Goal: Task Accomplishment & Management: Manage account settings

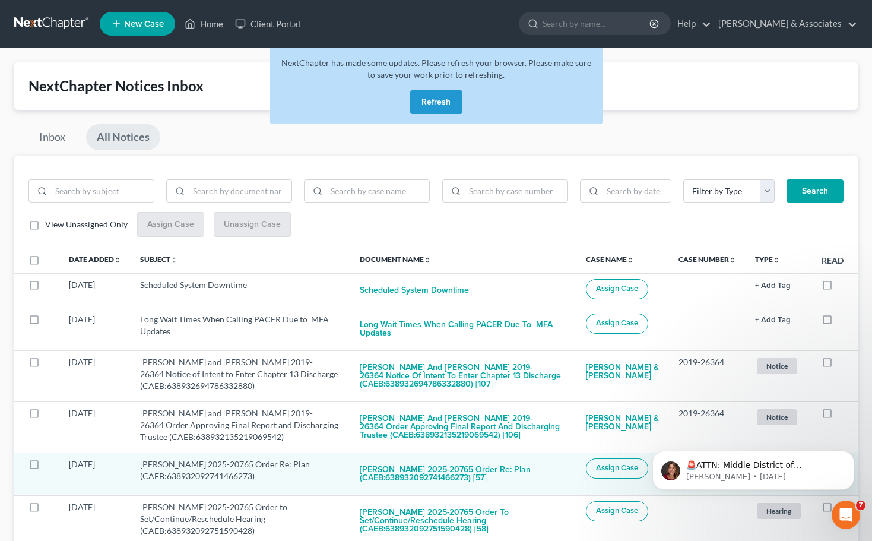
click at [456, 106] on button "Refresh" at bounding box center [436, 102] width 52 height 24
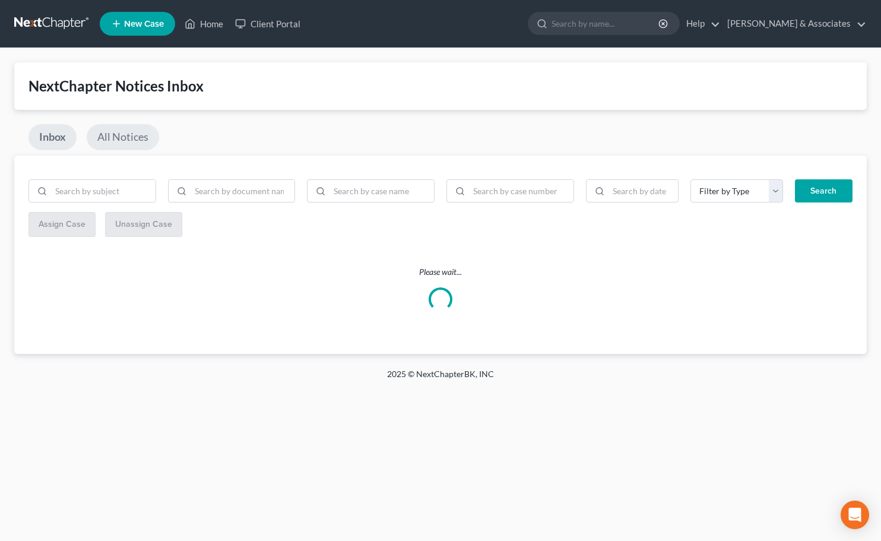
click at [117, 136] on link "All Notices" at bounding box center [123, 137] width 72 height 26
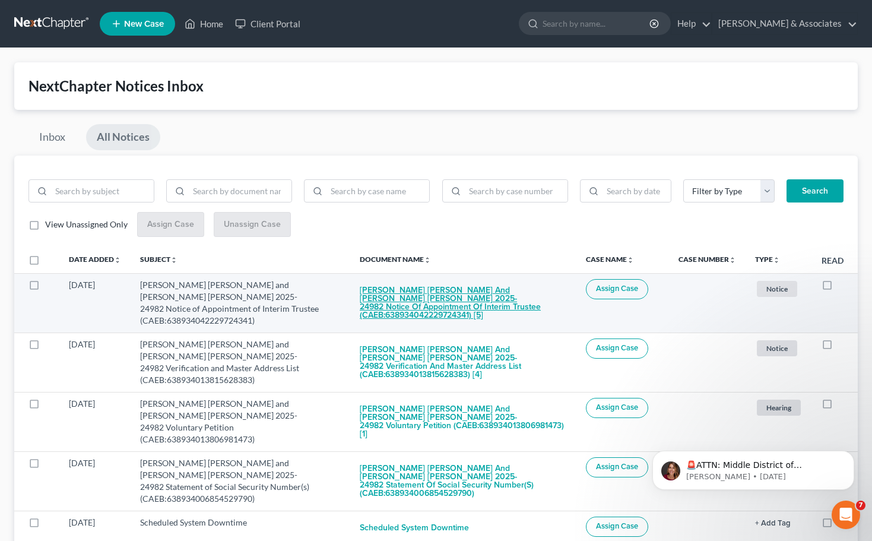
click at [402, 291] on button "[PERSON_NAME] [PERSON_NAME] and [PERSON_NAME] [PERSON_NAME] 2025-24982 Notice o…" at bounding box center [463, 303] width 207 height 49
checkbox input "true"
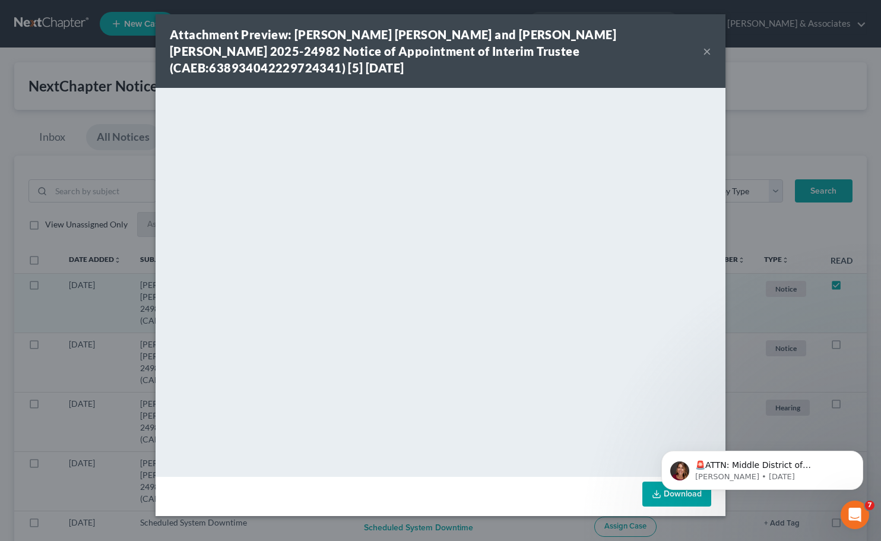
click at [709, 49] on button "×" at bounding box center [707, 51] width 8 height 14
